Goal: Task Accomplishment & Management: Complete application form

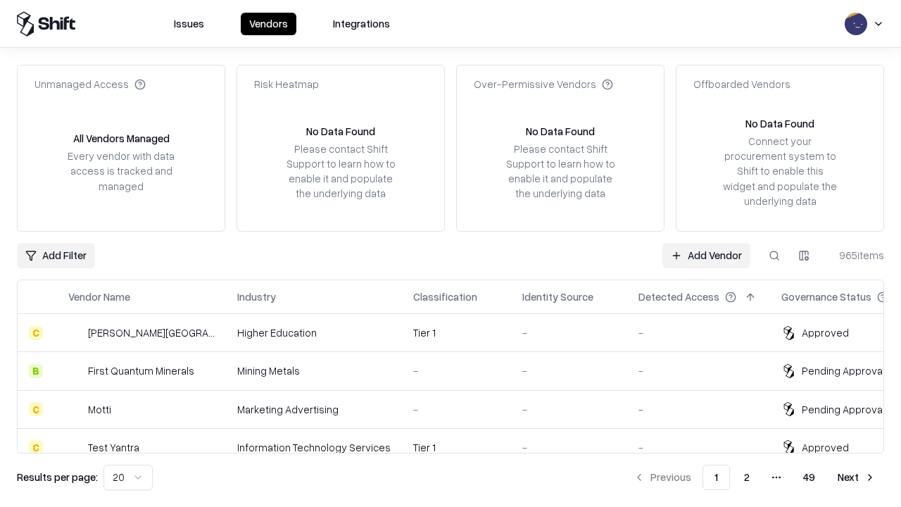
click at [706, 255] on link "Add Vendor" at bounding box center [707, 255] width 88 height 25
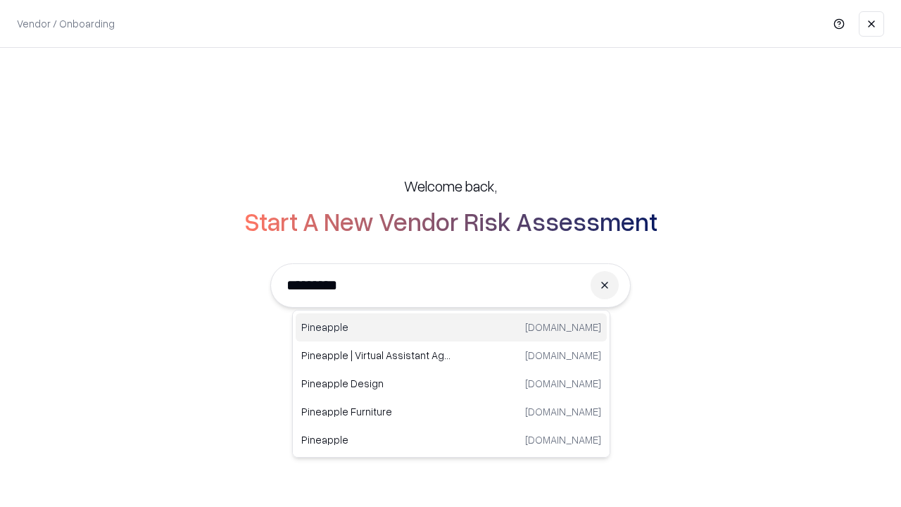
click at [451, 327] on div "Pineapple [DOMAIN_NAME]" at bounding box center [451, 327] width 311 height 28
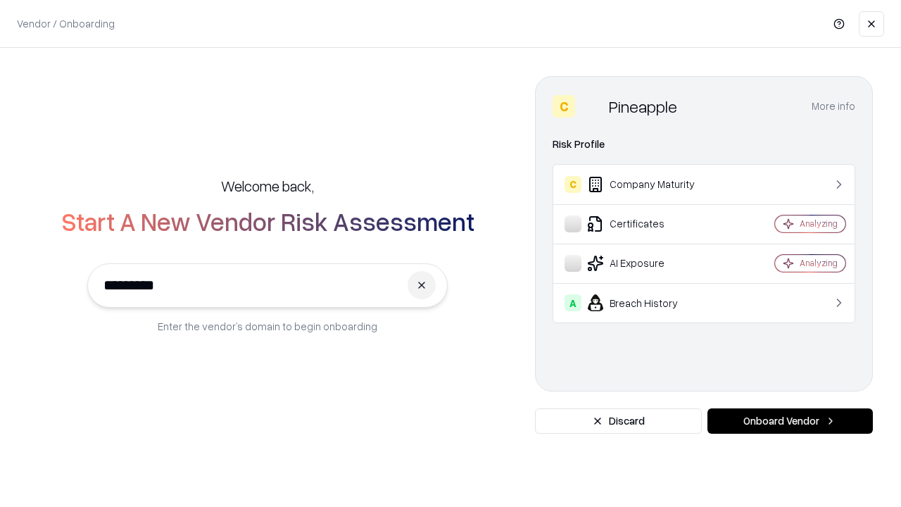
type input "*********"
click at [790, 421] on button "Onboard Vendor" at bounding box center [790, 420] width 165 height 25
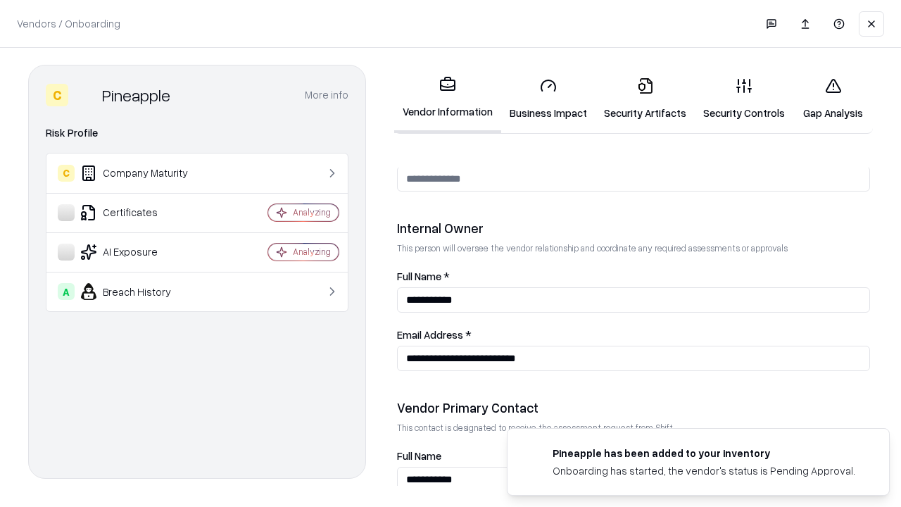
scroll to position [729, 0]
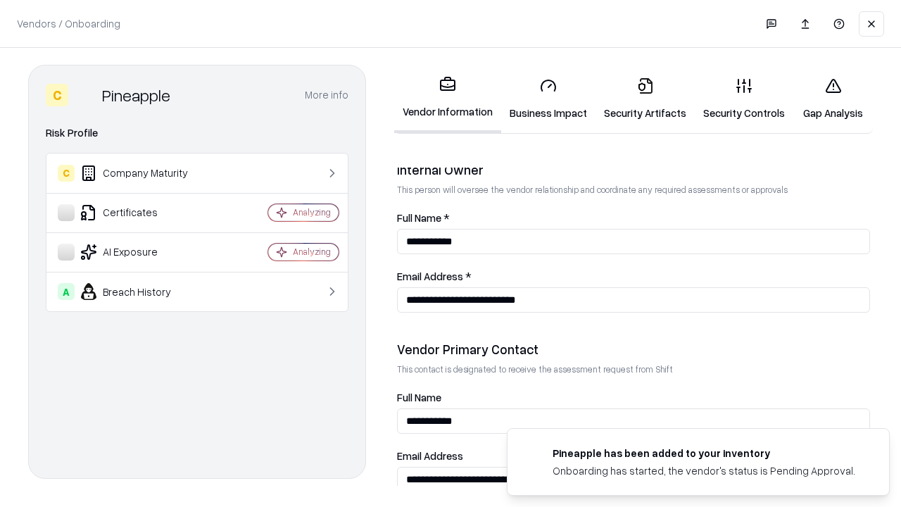
click at [645, 99] on link "Security Artifacts" at bounding box center [645, 98] width 99 height 65
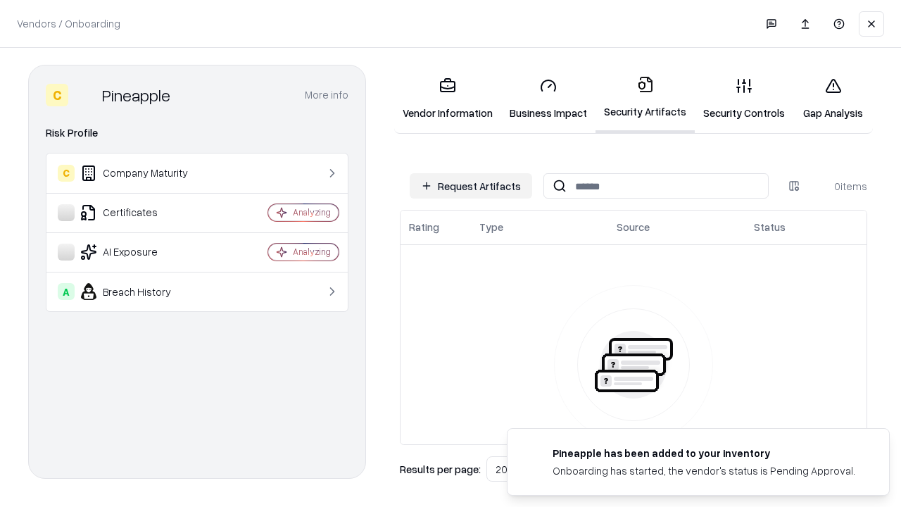
click at [471, 186] on button "Request Artifacts" at bounding box center [471, 185] width 123 height 25
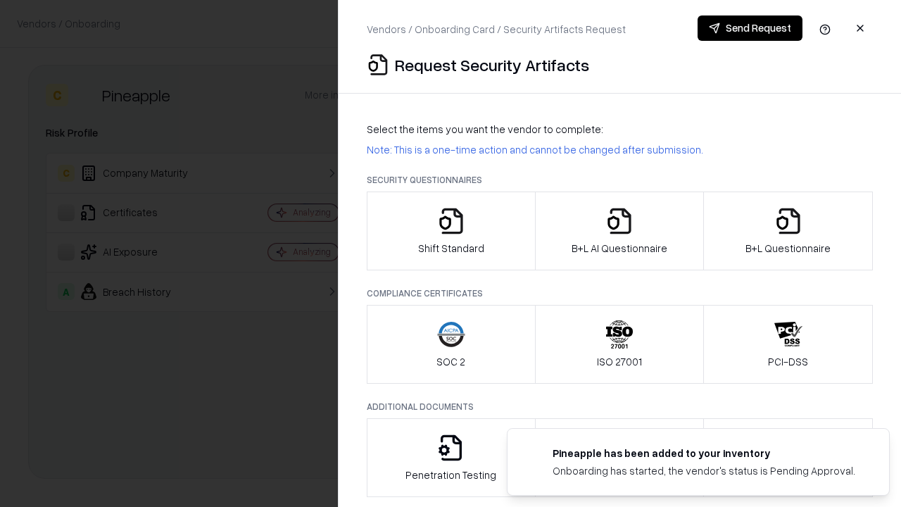
click at [788, 231] on icon "button" at bounding box center [788, 221] width 28 height 28
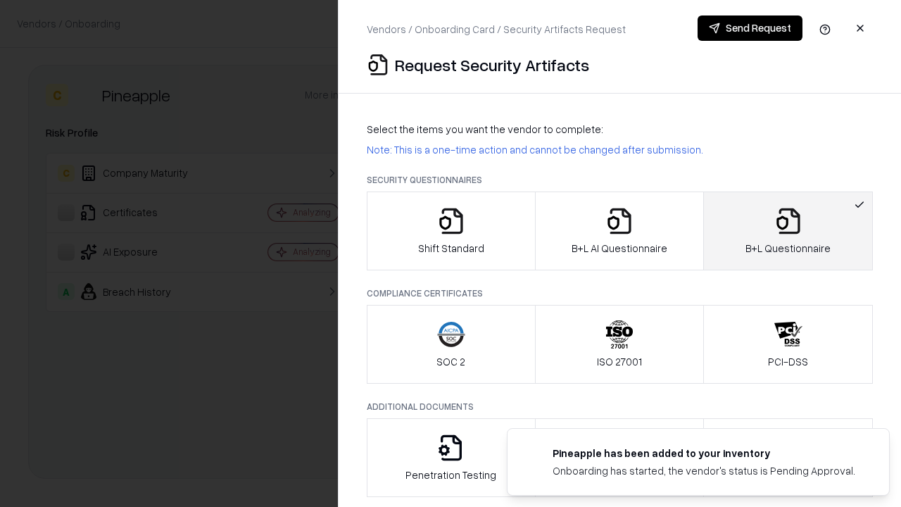
click at [619, 231] on icon "button" at bounding box center [619, 221] width 28 height 28
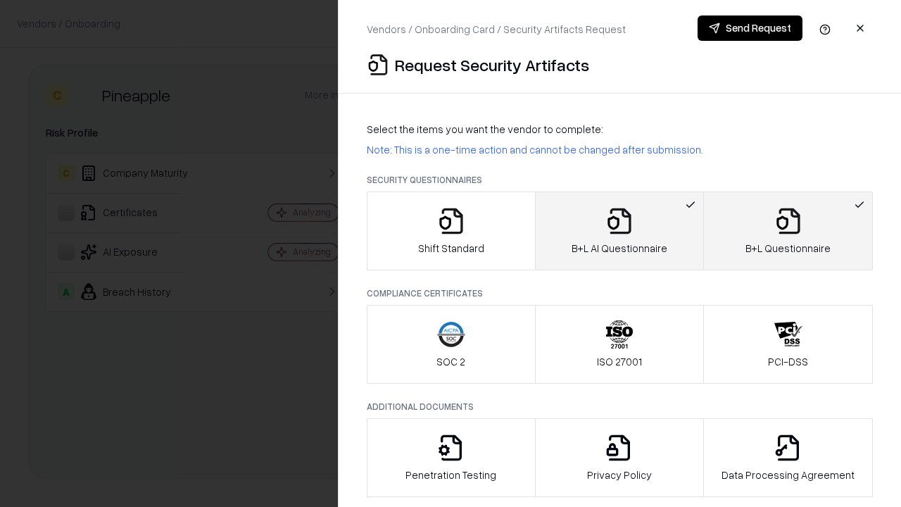
click at [750, 28] on button "Send Request" at bounding box center [750, 27] width 105 height 25
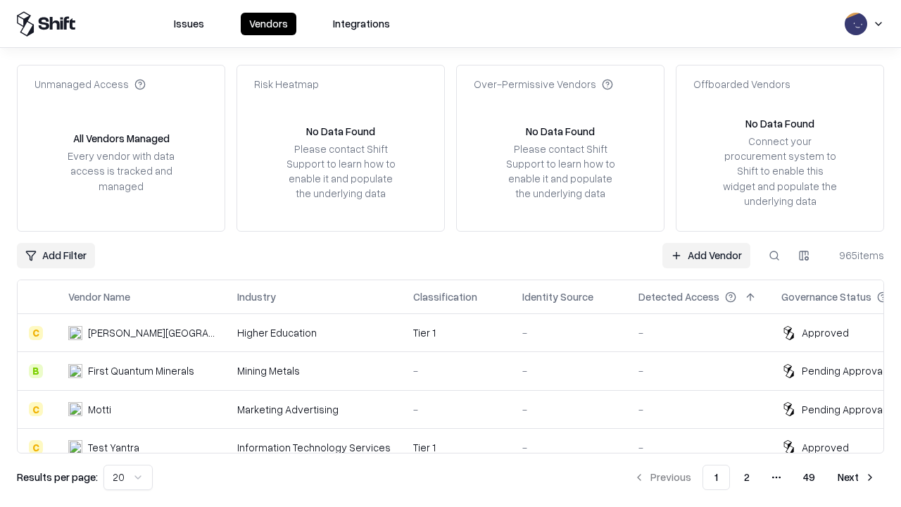
click at [706, 255] on link "Add Vendor" at bounding box center [707, 255] width 88 height 25
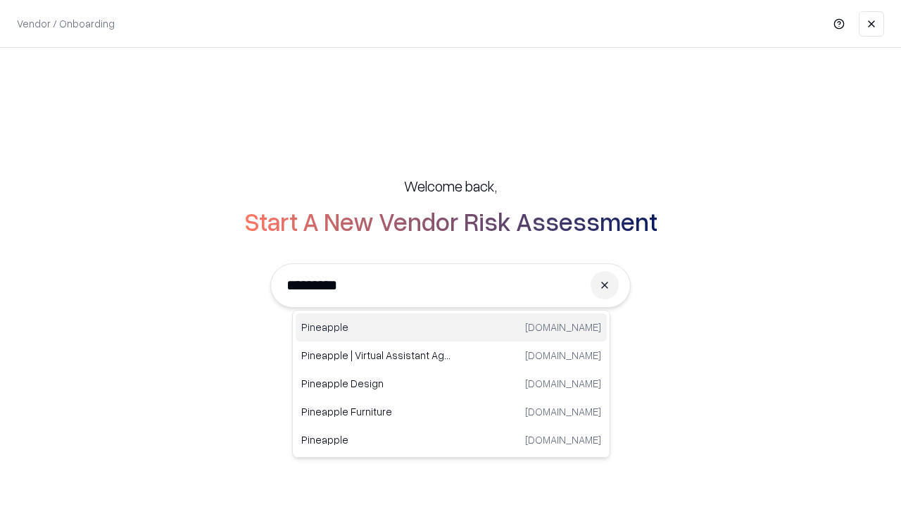
click at [451, 327] on div "Pineapple [DOMAIN_NAME]" at bounding box center [451, 327] width 311 height 28
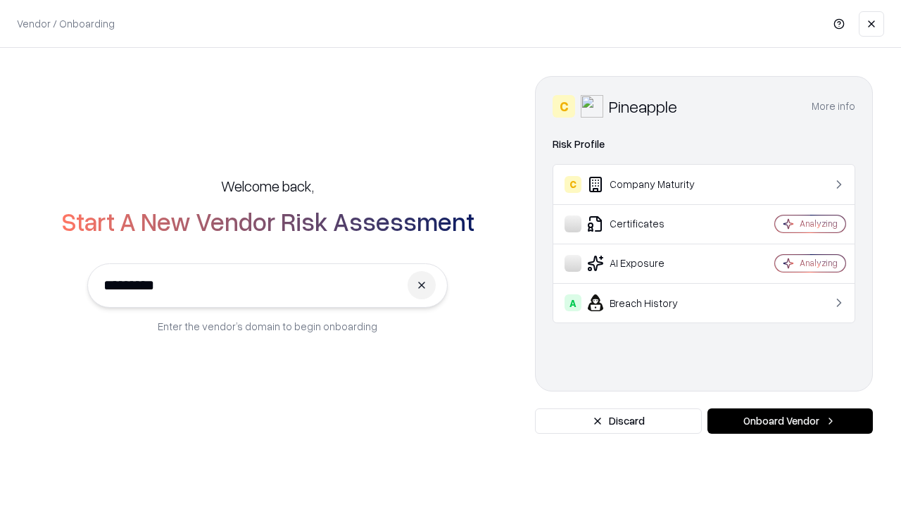
type input "*********"
click at [790, 421] on button "Onboard Vendor" at bounding box center [790, 420] width 165 height 25
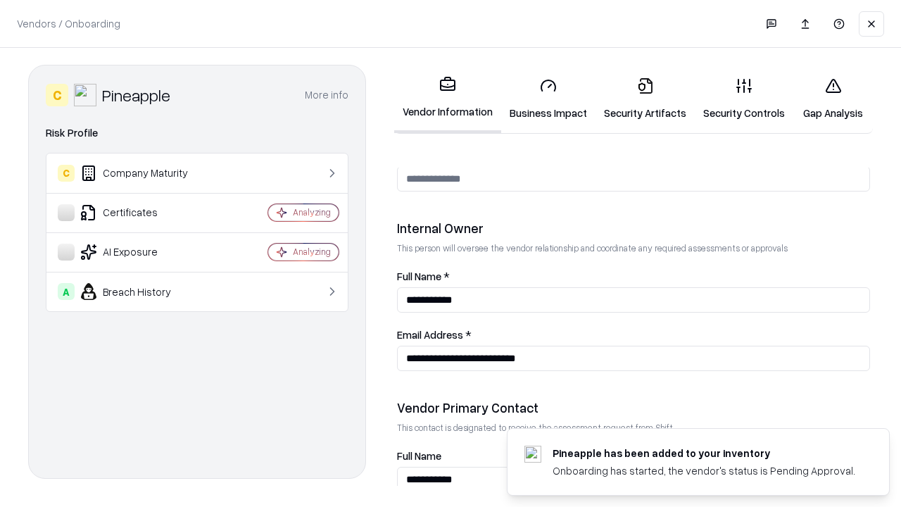
scroll to position [729, 0]
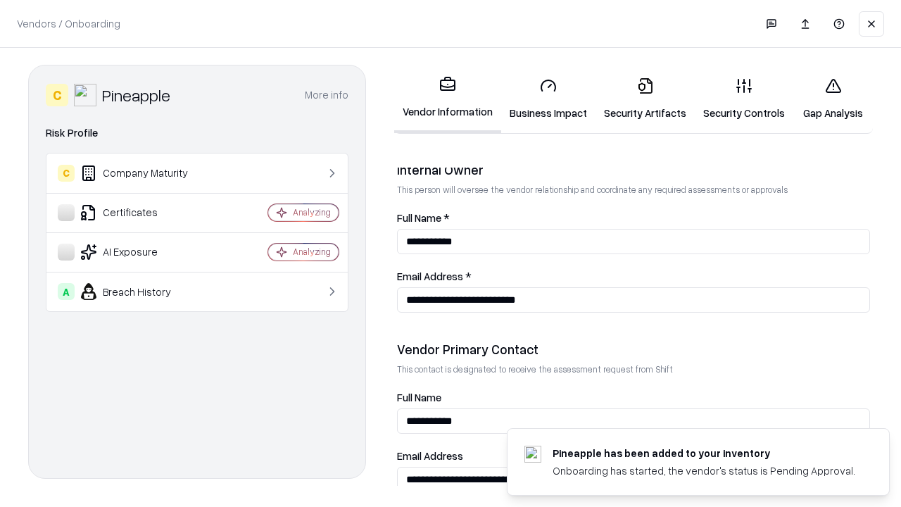
click at [833, 99] on link "Gap Analysis" at bounding box center [833, 98] width 80 height 65
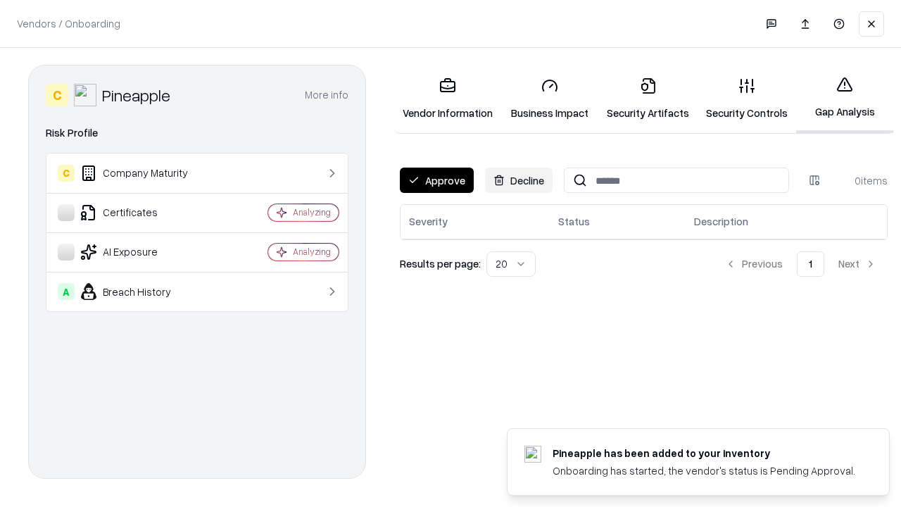
click at [437, 180] on button "Approve" at bounding box center [437, 180] width 74 height 25
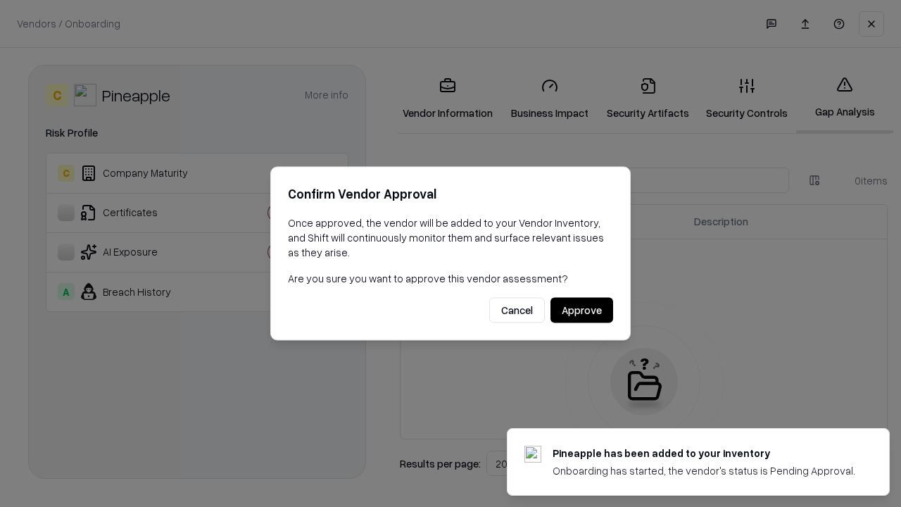
click at [582, 310] on button "Approve" at bounding box center [582, 310] width 63 height 25
